Goal: Task Accomplishment & Management: Use online tool/utility

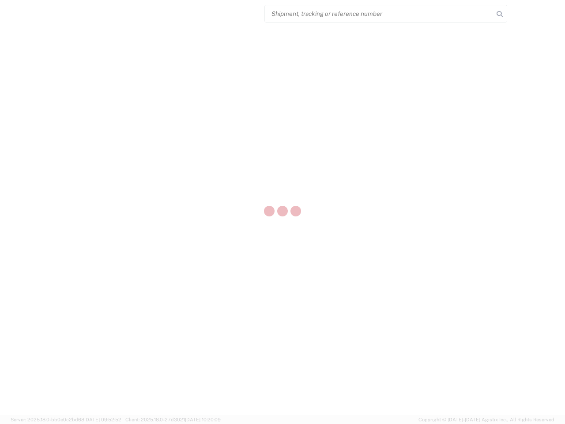
select select "US"
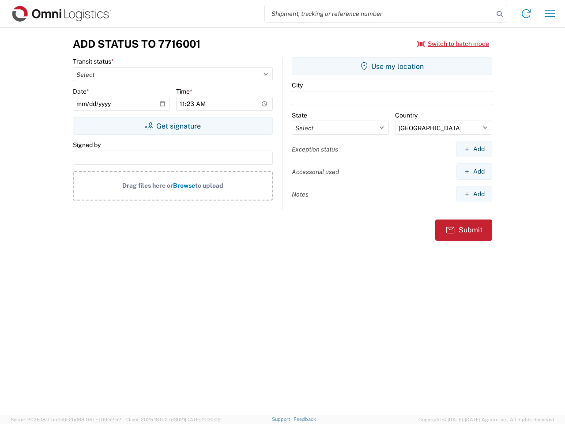
click at [379, 14] on input "search" at bounding box center [379, 13] width 229 height 17
click at [500, 14] on icon at bounding box center [500, 14] width 12 height 12
click at [527, 14] on icon at bounding box center [526, 14] width 14 height 14
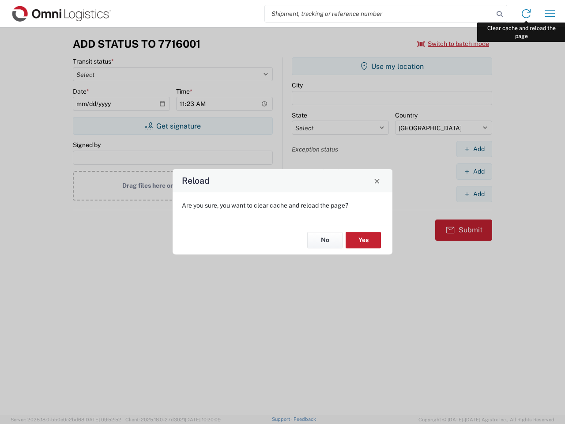
click at [550, 14] on div "Reload Are you sure, you want to clear cache and reload the page? No Yes" at bounding box center [282, 212] width 565 height 424
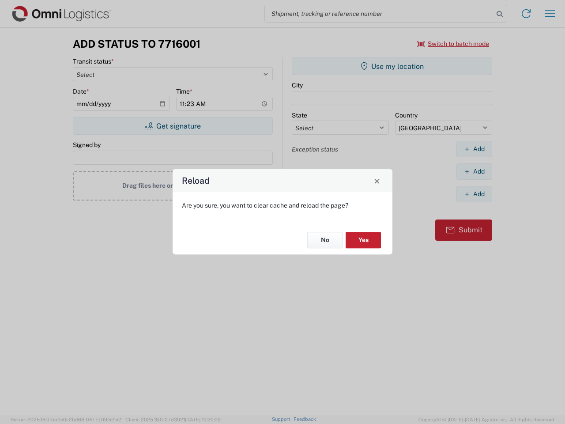
click at [454, 44] on div "Reload Are you sure, you want to clear cache and reload the page? No Yes" at bounding box center [282, 212] width 565 height 424
click at [173, 126] on div "Reload Are you sure, you want to clear cache and reload the page? No Yes" at bounding box center [282, 212] width 565 height 424
click at [392, 66] on div "Reload Are you sure, you want to clear cache and reload the page? No Yes" at bounding box center [282, 212] width 565 height 424
click at [474, 149] on div "Reload Are you sure, you want to clear cache and reload the page? No Yes" at bounding box center [282, 212] width 565 height 424
click at [474, 171] on div "Reload Are you sure, you want to clear cache and reload the page? No Yes" at bounding box center [282, 212] width 565 height 424
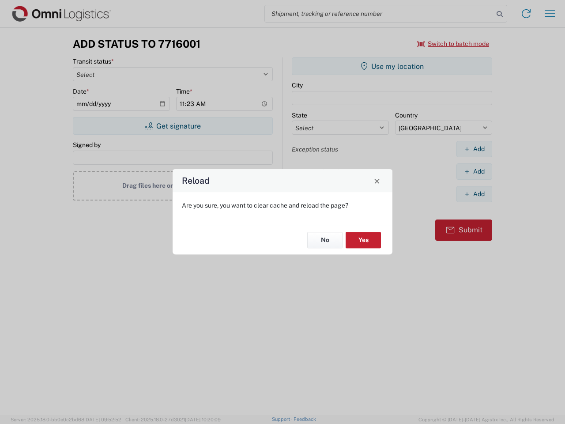
click at [474, 194] on div "Reload Are you sure, you want to clear cache and reload the page? No Yes" at bounding box center [282, 212] width 565 height 424
